Goal: Task Accomplishment & Management: Complete application form

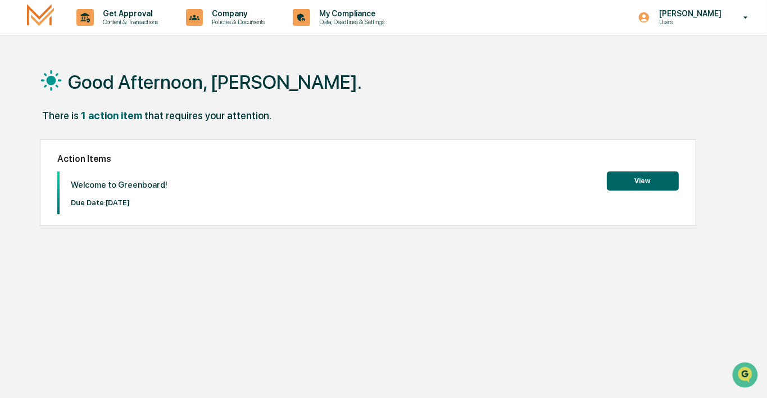
click at [662, 180] on button "View" at bounding box center [643, 180] width 72 height 19
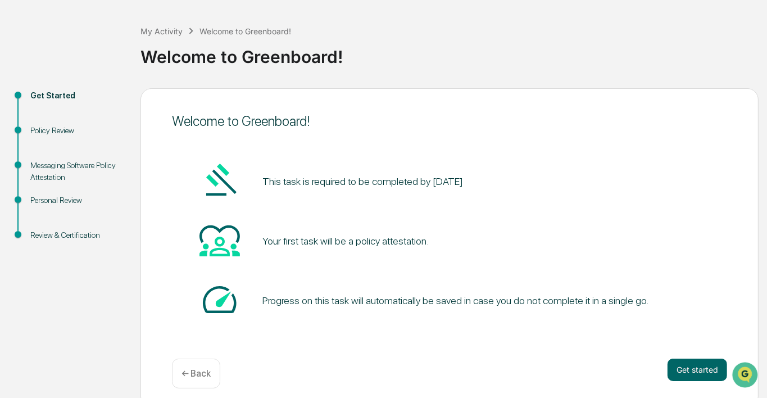
scroll to position [55, 0]
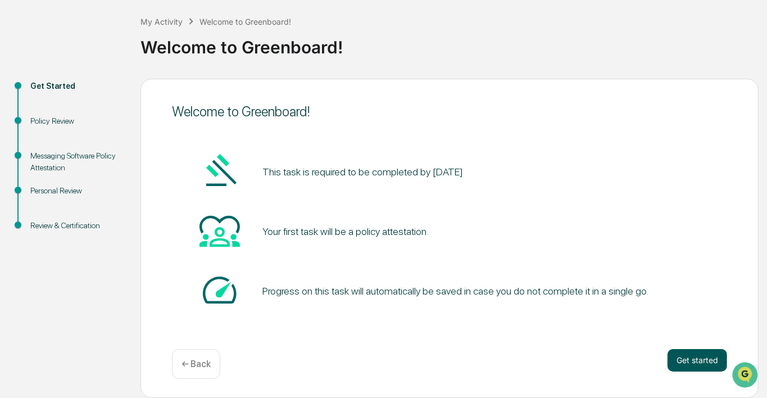
click at [699, 361] on button "Get started" at bounding box center [698, 360] width 60 height 22
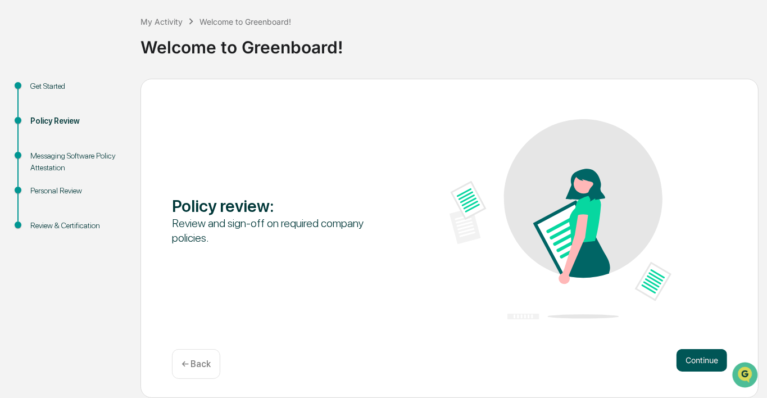
click at [703, 359] on button "Continue" at bounding box center [702, 360] width 51 height 22
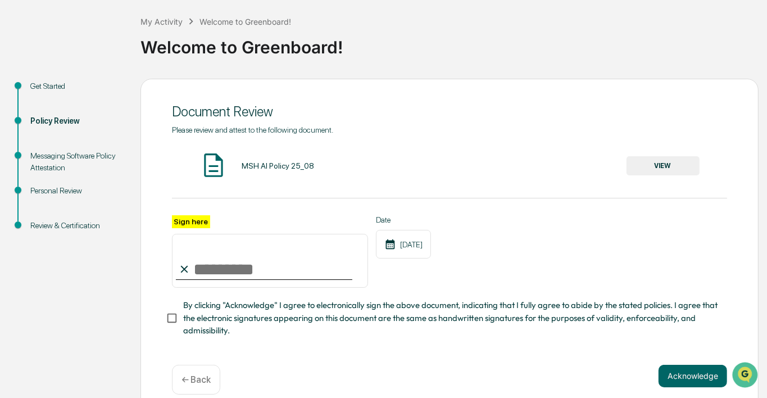
click at [192, 264] on input "Sign here" at bounding box center [270, 261] width 196 height 54
type input "**********"
click at [697, 381] on button "Acknowledge" at bounding box center [693, 376] width 69 height 22
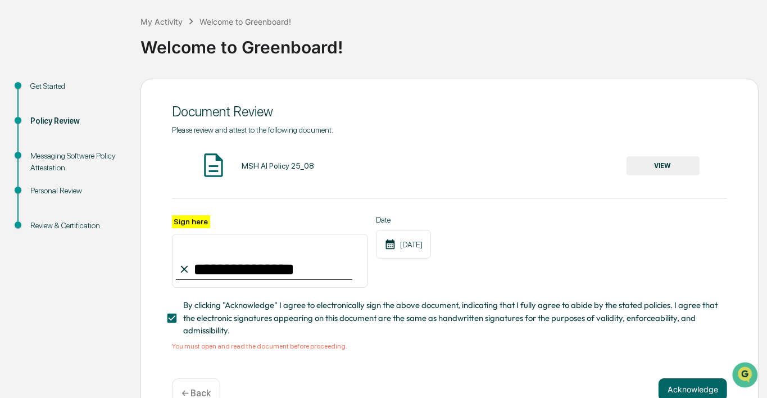
click at [228, 168] on div "MSH AI Policy 25_08 VIEW" at bounding box center [449, 166] width 555 height 30
click at [284, 166] on div "MSH AI Policy 25_08" at bounding box center [278, 165] width 73 height 9
click at [655, 162] on button "VIEW" at bounding box center [663, 165] width 73 height 19
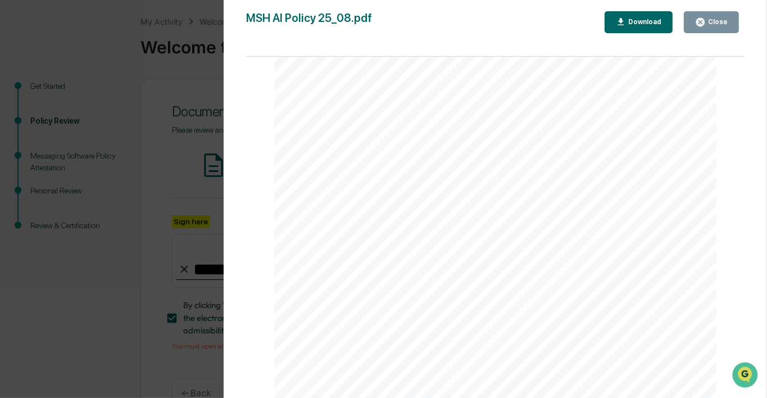
scroll to position [1476, 0]
click at [624, 21] on icon "button" at bounding box center [621, 21] width 6 height 7
click at [722, 17] on div "Close" at bounding box center [711, 22] width 33 height 11
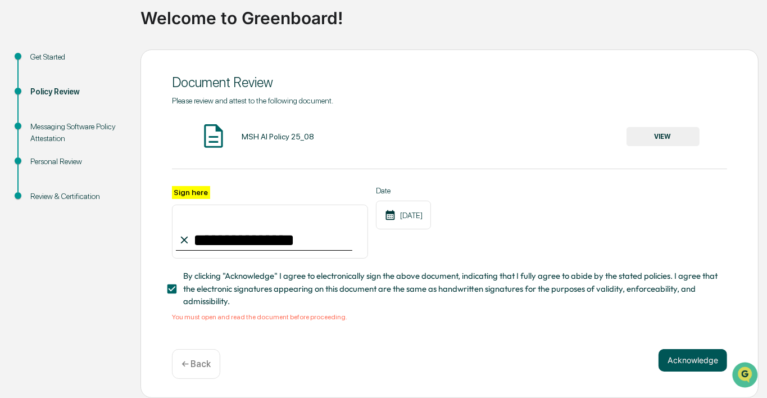
click at [687, 357] on button "Acknowledge" at bounding box center [693, 360] width 69 height 22
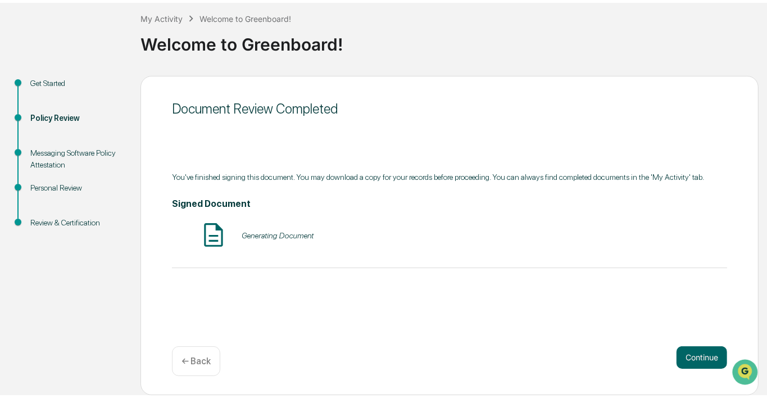
scroll to position [55, 0]
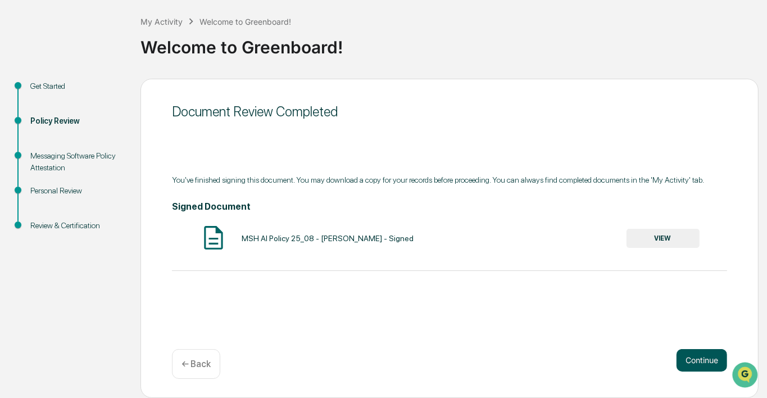
click at [698, 361] on button "Continue" at bounding box center [702, 360] width 51 height 22
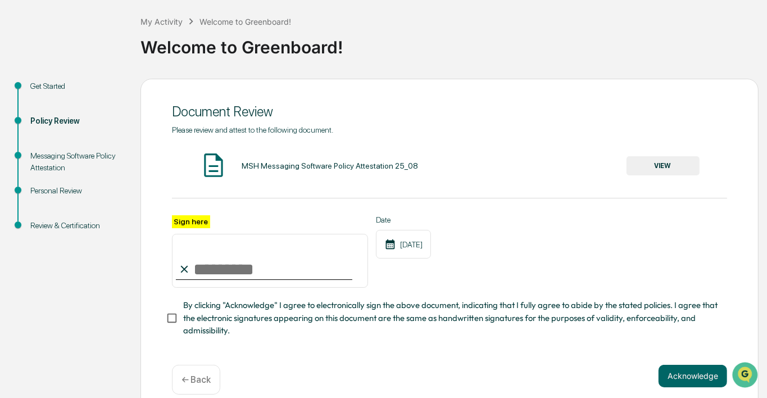
click at [289, 166] on div "MSH Messaging Software Policy Attestation 25_08" at bounding box center [330, 165] width 176 height 9
click at [665, 163] on button "VIEW" at bounding box center [663, 165] width 73 height 19
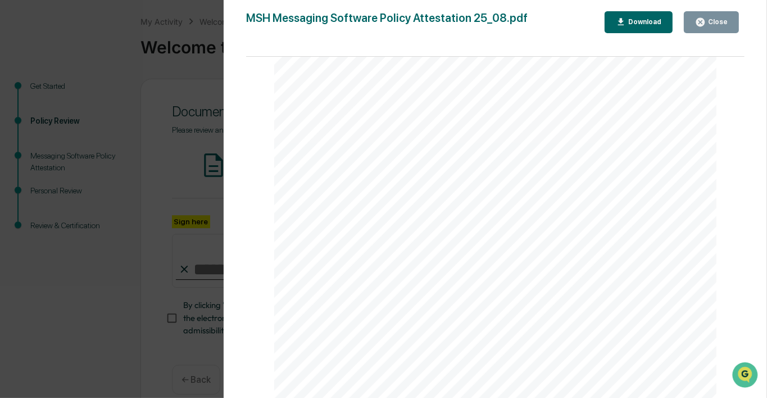
scroll to position [1476, 0]
click at [723, 22] on div "Close" at bounding box center [717, 22] width 22 height 8
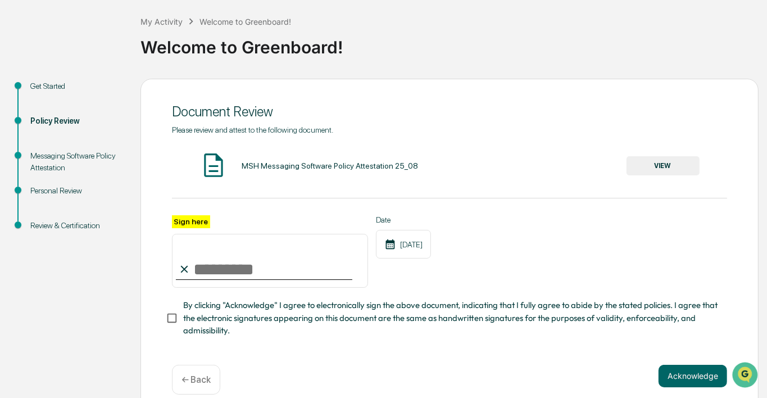
click at [229, 274] on input "Sign here" at bounding box center [270, 261] width 196 height 54
type input "**********"
click at [685, 382] on button "Acknowledge" at bounding box center [693, 376] width 69 height 22
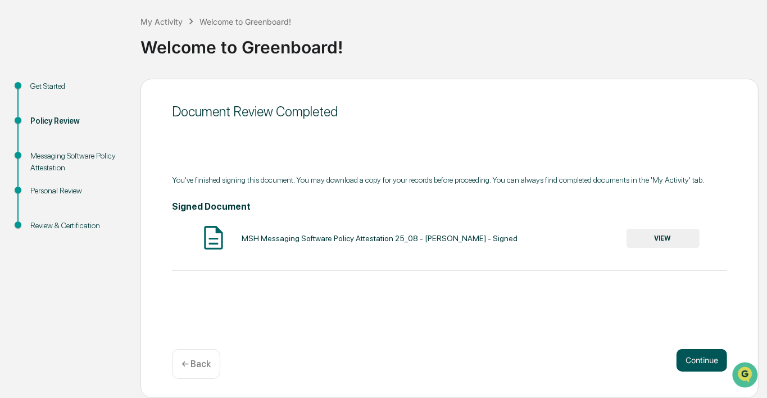
click at [697, 357] on button "Continue" at bounding box center [702, 360] width 51 height 22
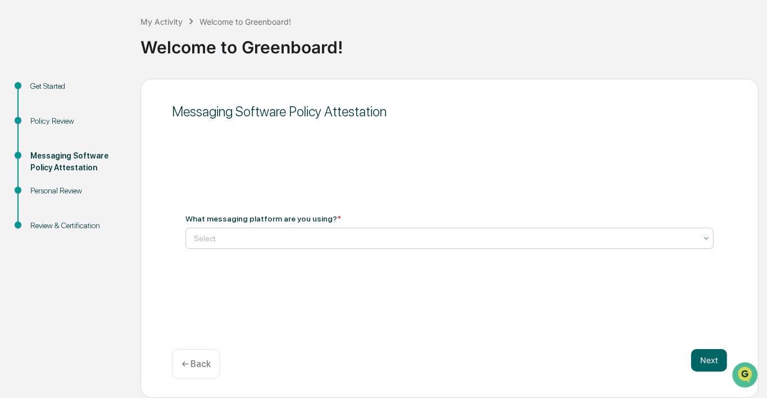
click at [212, 236] on div at bounding box center [445, 238] width 503 height 11
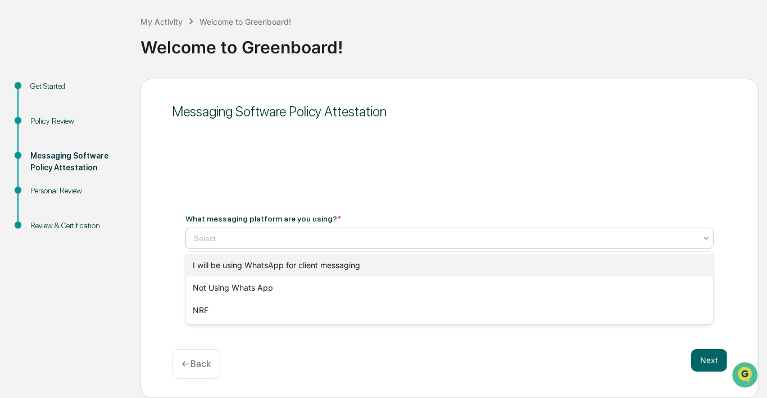
click at [226, 266] on div "I will be using WhatsApp for client messaging" at bounding box center [449, 265] width 527 height 22
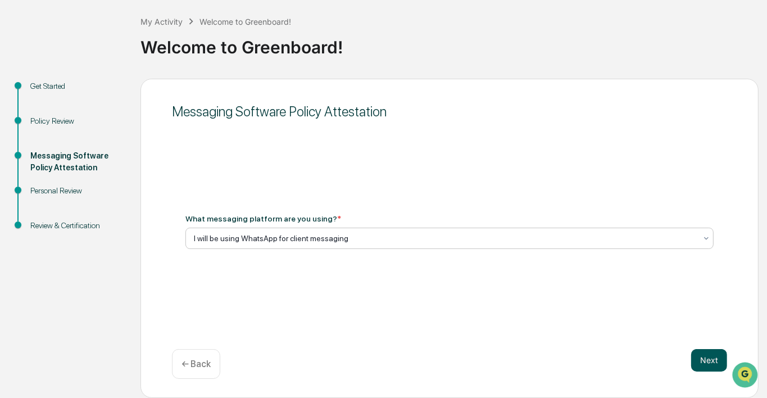
click at [700, 361] on button "Next" at bounding box center [709, 360] width 36 height 22
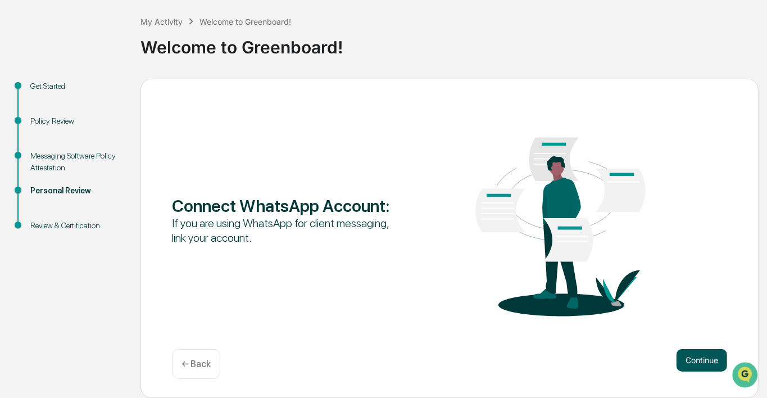
click at [701, 358] on button "Continue" at bounding box center [702, 360] width 51 height 22
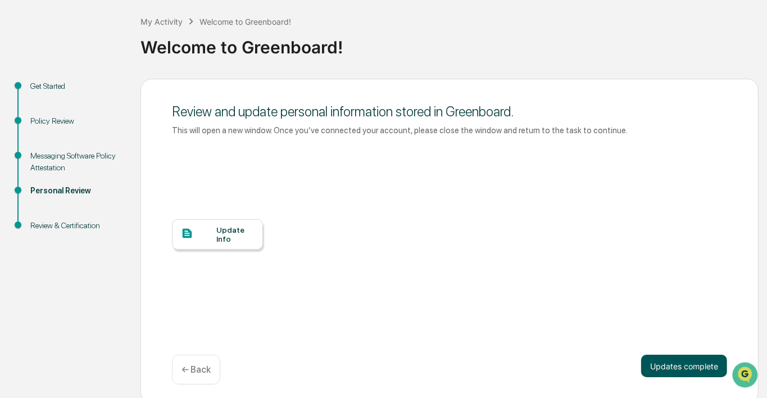
click at [665, 364] on button "Updates complete" at bounding box center [684, 366] width 86 height 22
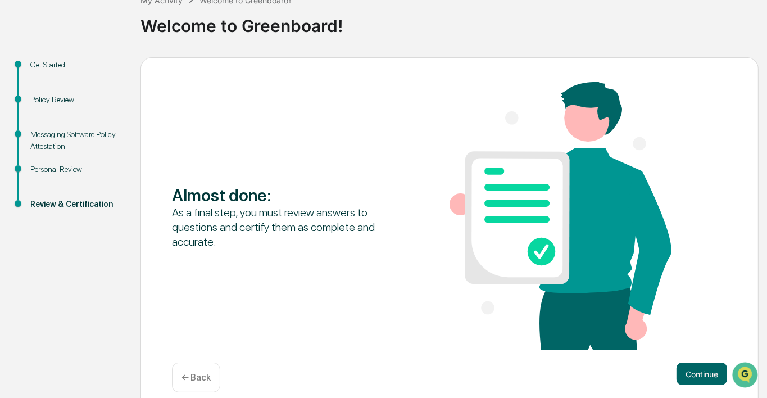
scroll to position [90, 0]
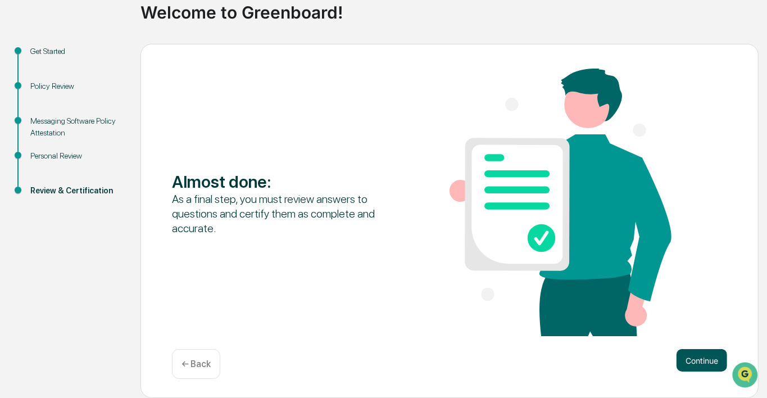
click at [705, 363] on button "Continue" at bounding box center [702, 360] width 51 height 22
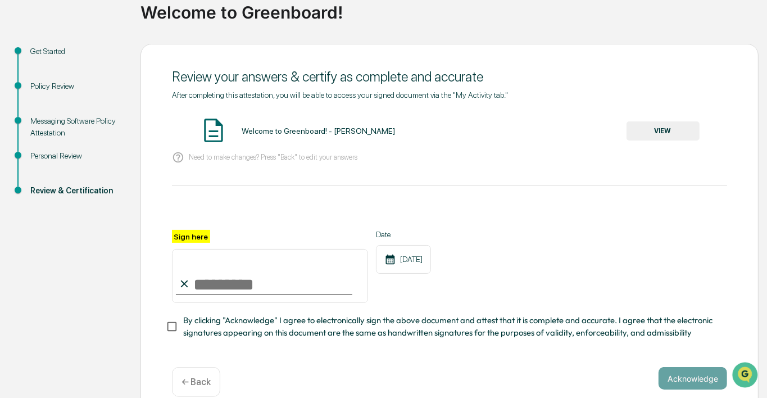
click at [685, 130] on button "VIEW" at bounding box center [663, 130] width 73 height 19
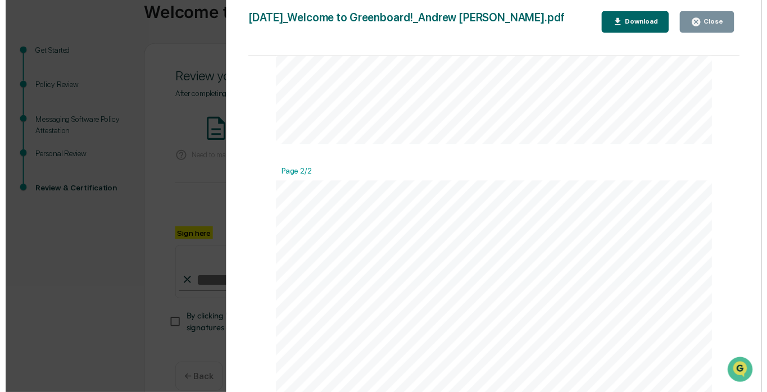
scroll to position [973, 0]
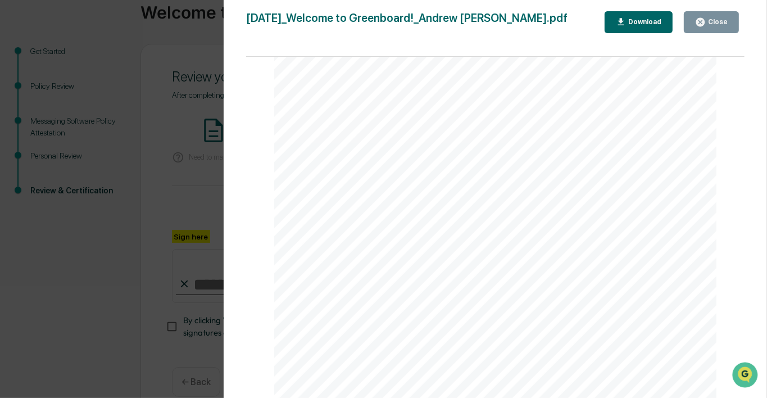
click at [713, 27] on button "Close" at bounding box center [711, 22] width 55 height 22
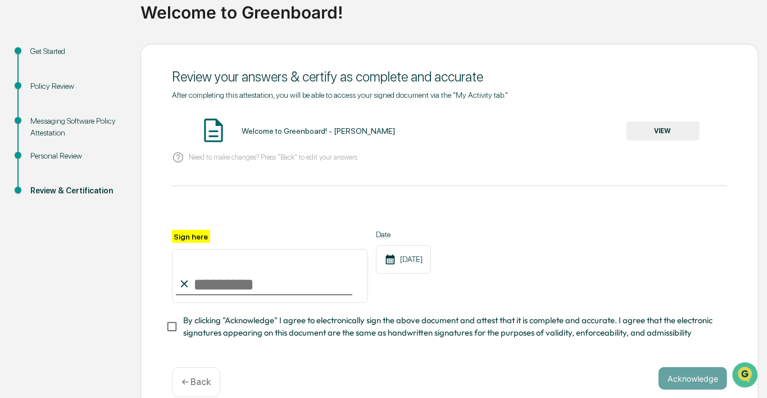
click at [219, 292] on input "Sign here" at bounding box center [270, 276] width 196 height 54
type input "**********"
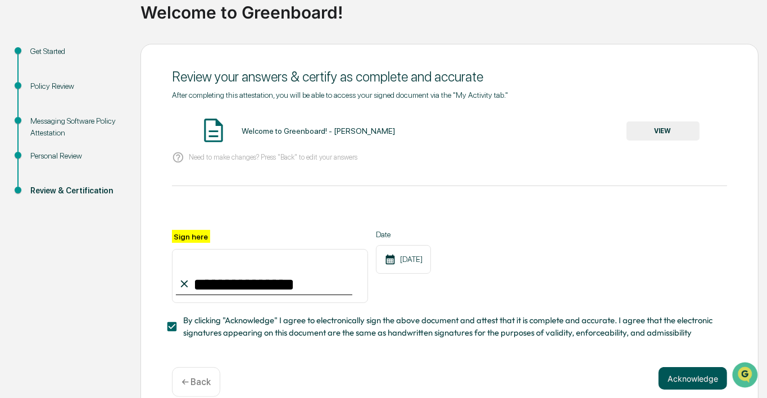
click at [683, 381] on button "Acknowledge" at bounding box center [693, 378] width 69 height 22
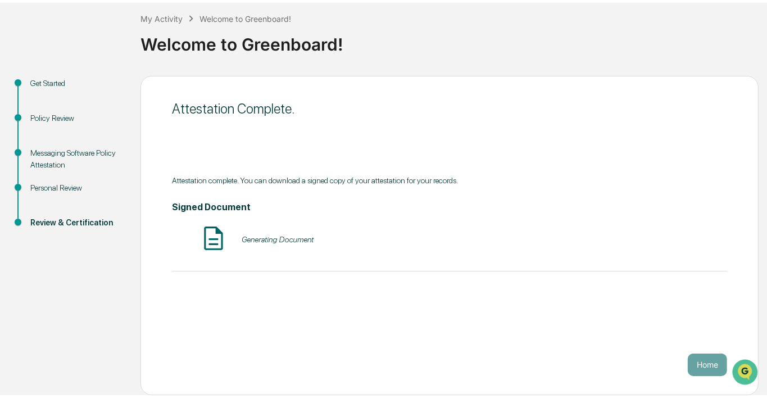
scroll to position [55, 0]
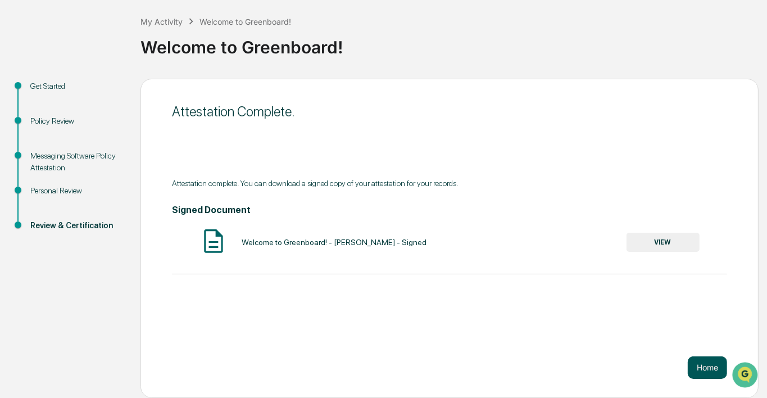
click at [705, 366] on button "Home" at bounding box center [707, 367] width 39 height 22
